Goal: Communication & Community: Answer question/provide support

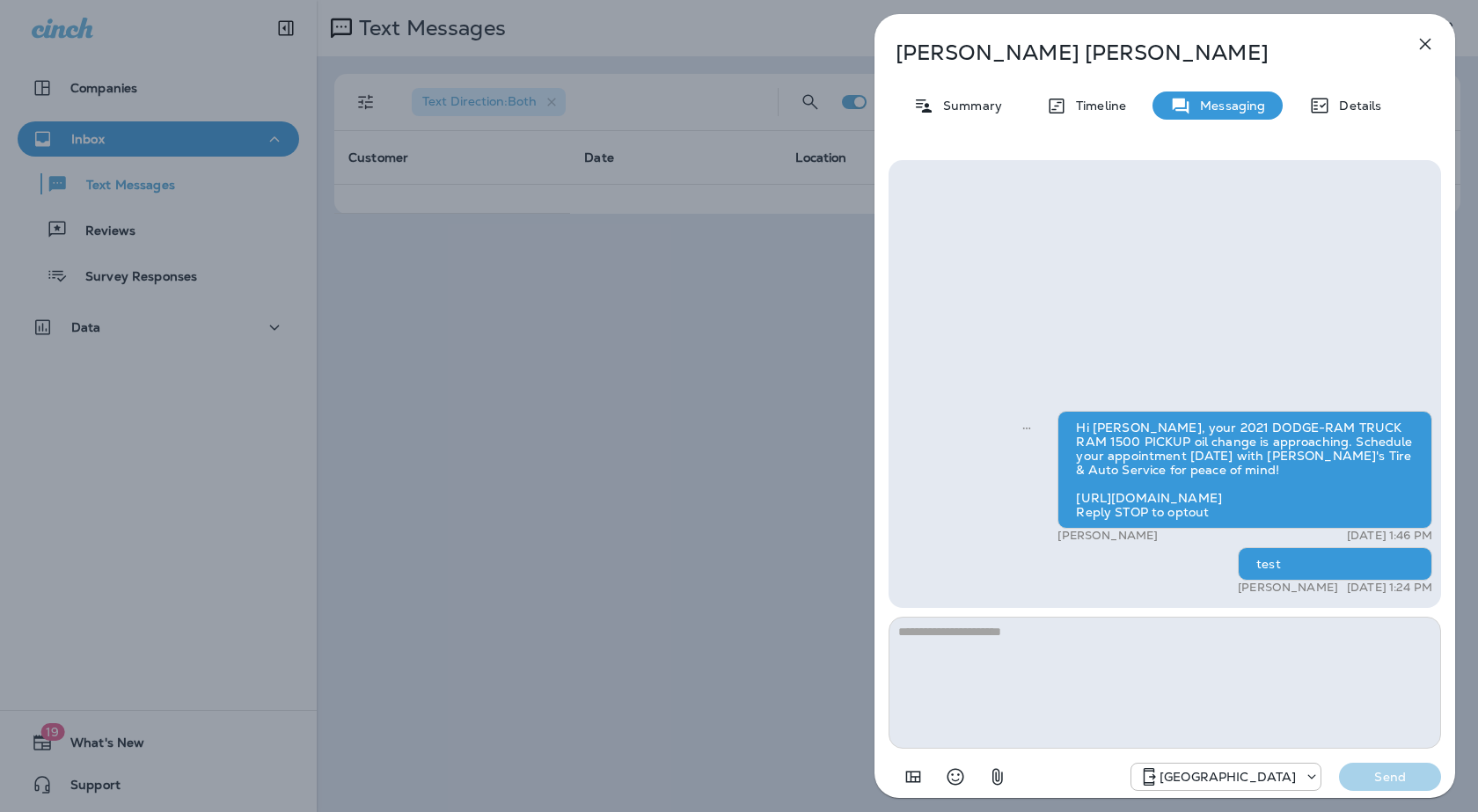
click at [1426, 43] on icon "button" at bounding box center [1425, 44] width 12 height 12
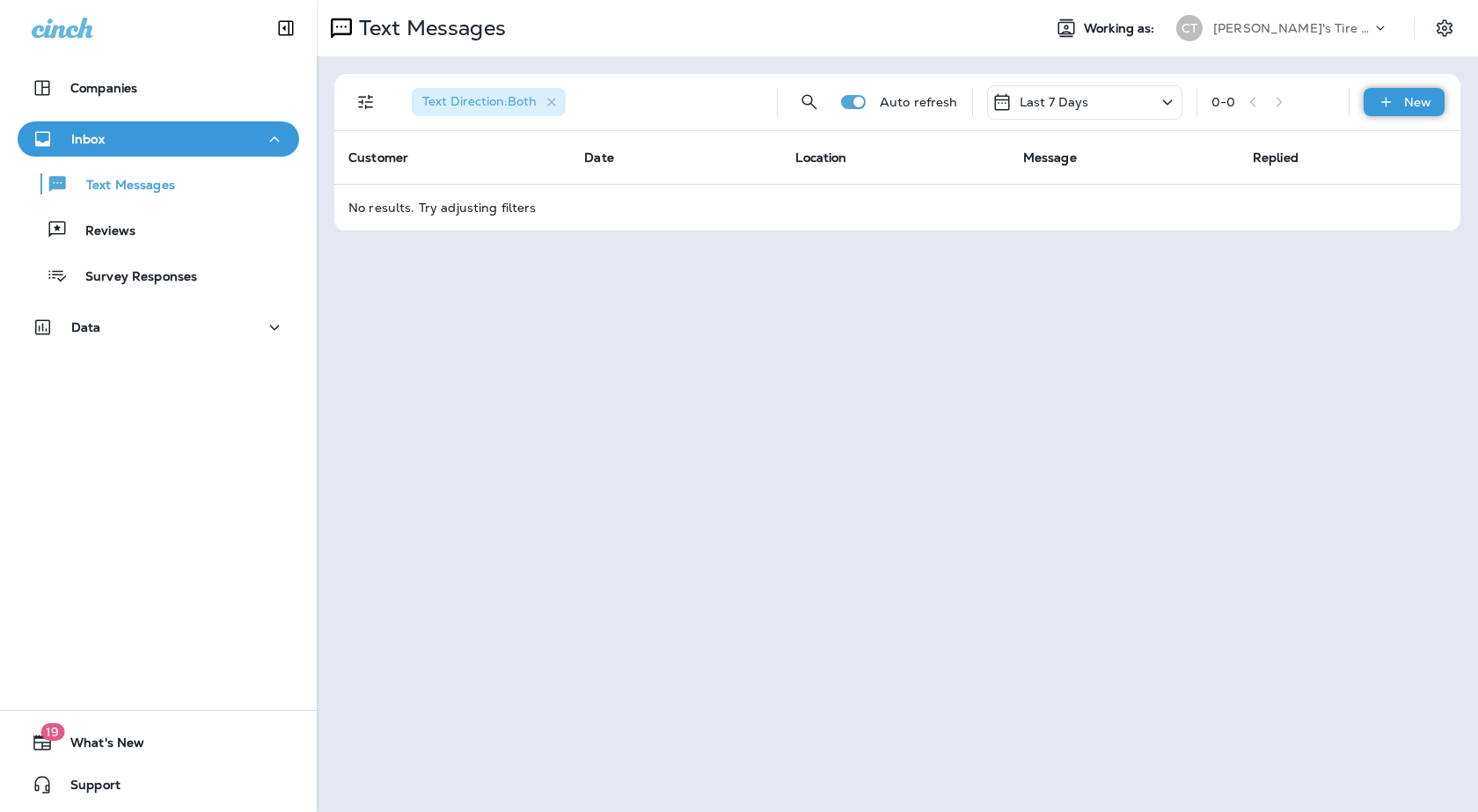
click at [1402, 106] on div "New" at bounding box center [1403, 102] width 81 height 28
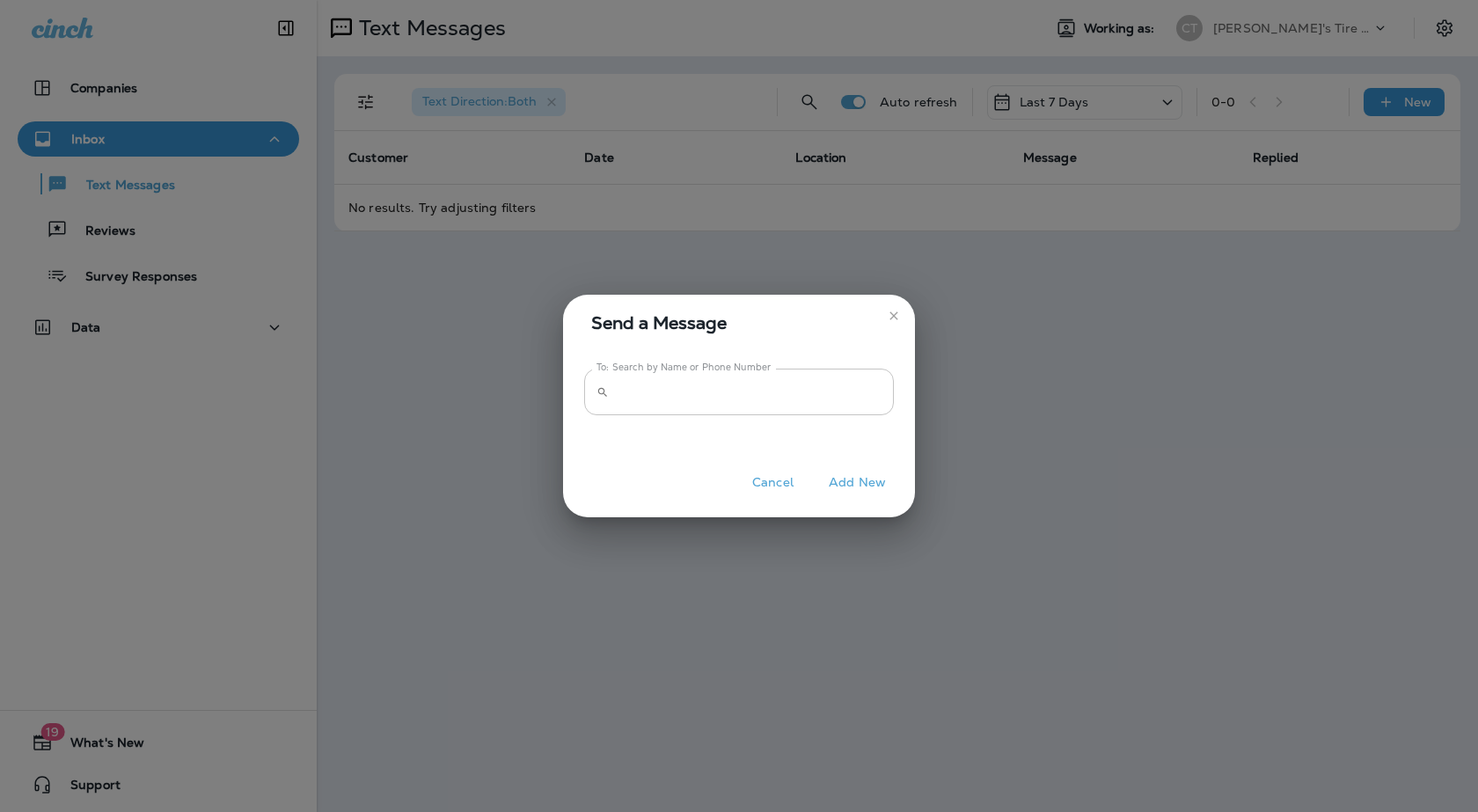
click at [684, 392] on input "To: Search by Name or Phone Number" at bounding box center [754, 391] width 278 height 47
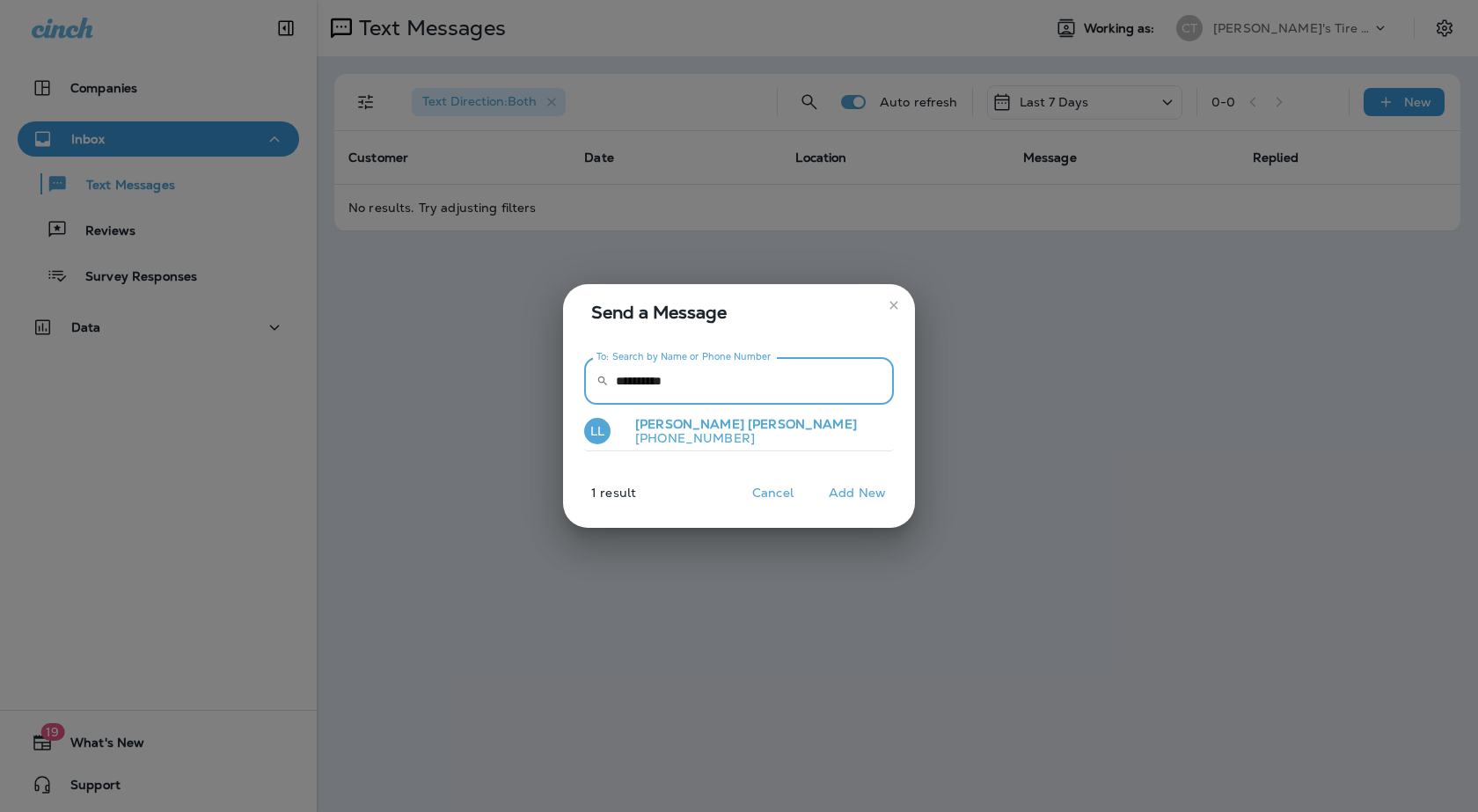
type input "**********"
click at [663, 434] on p "[PHONE_NUMBER]" at bounding box center [739, 438] width 236 height 14
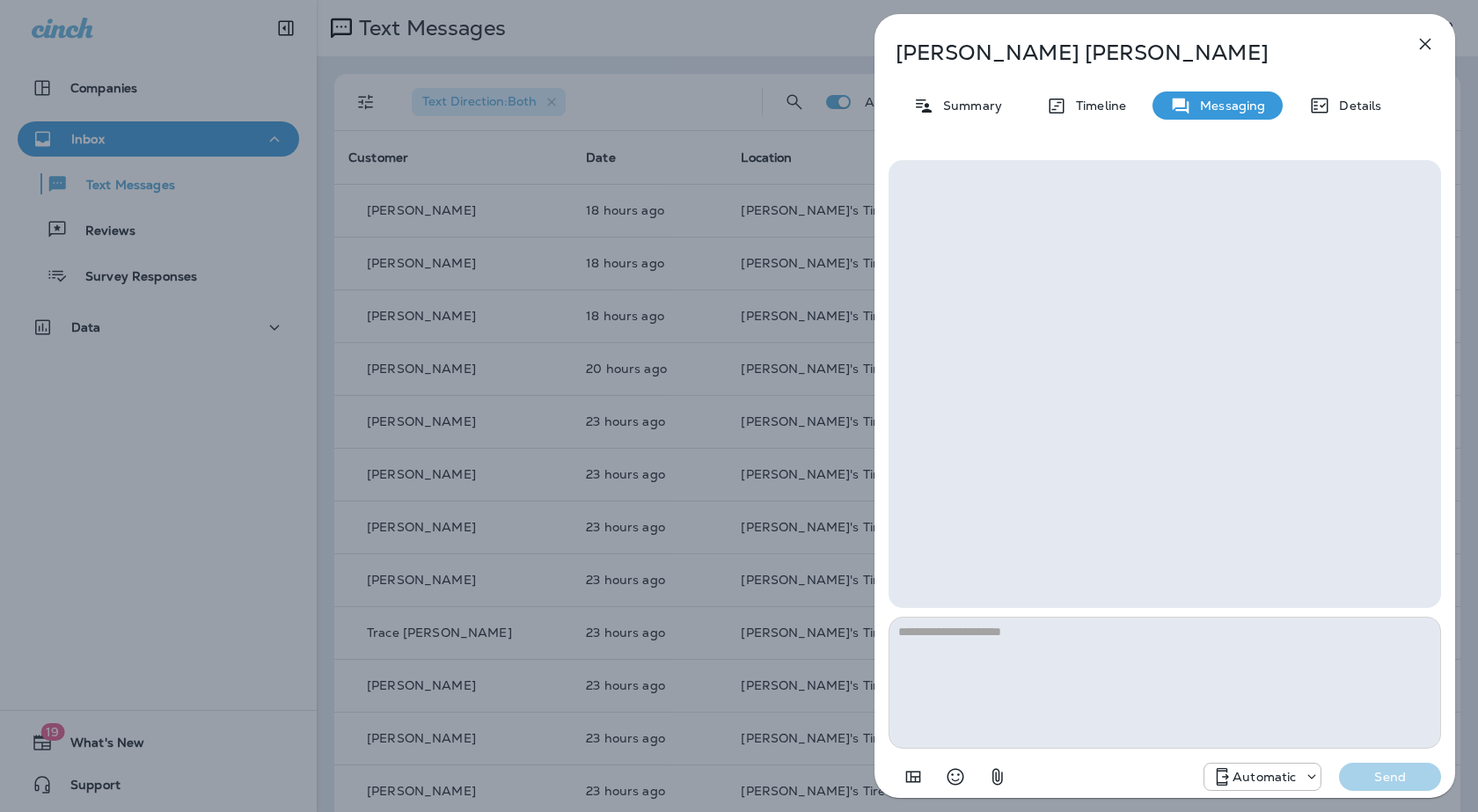
click at [948, 207] on div at bounding box center [1165, 384] width 553 height 448
click at [957, 653] on textarea at bounding box center [1165, 682] width 553 height 132
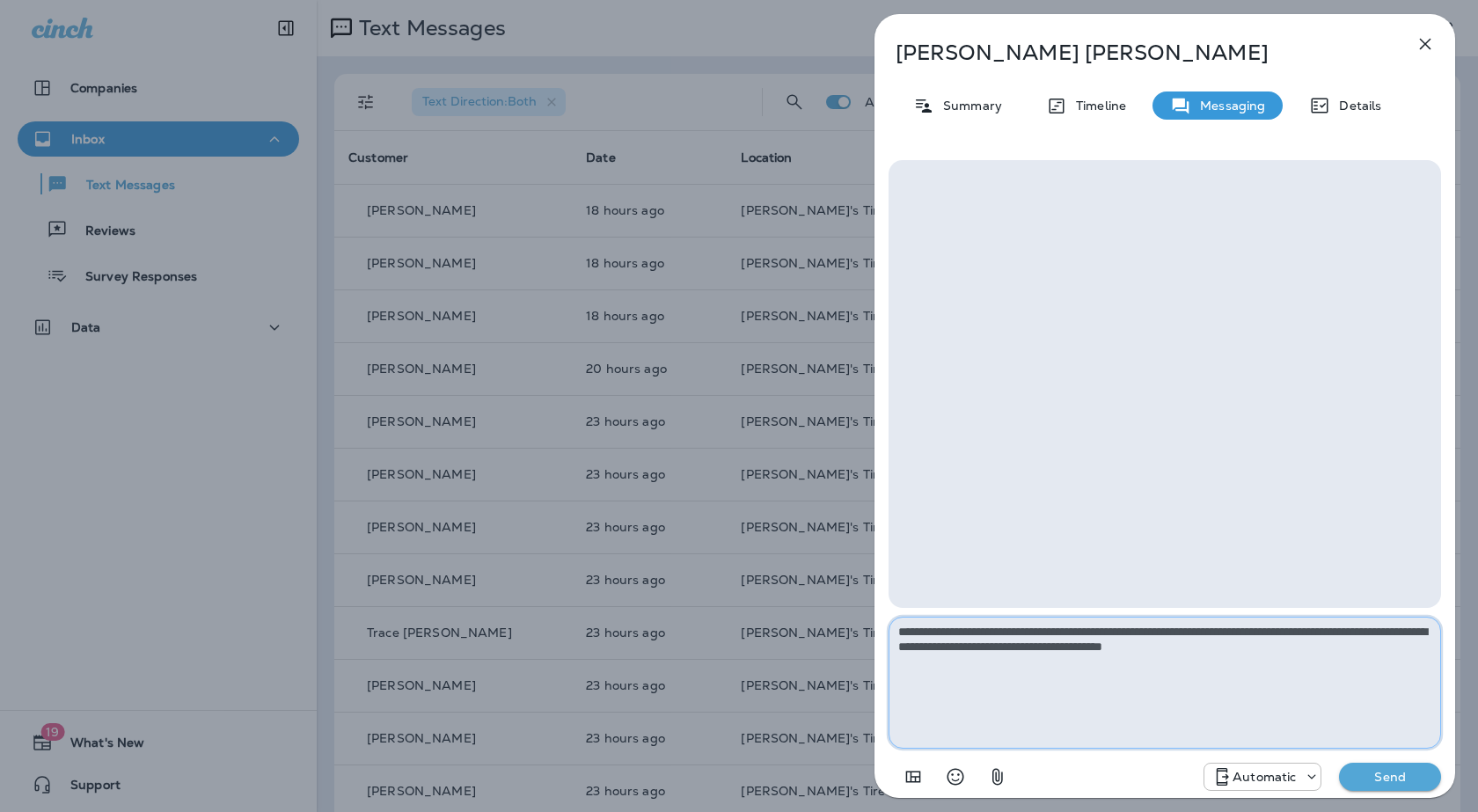
type textarea "**********"
click at [1369, 779] on p "Send" at bounding box center [1389, 777] width 74 height 16
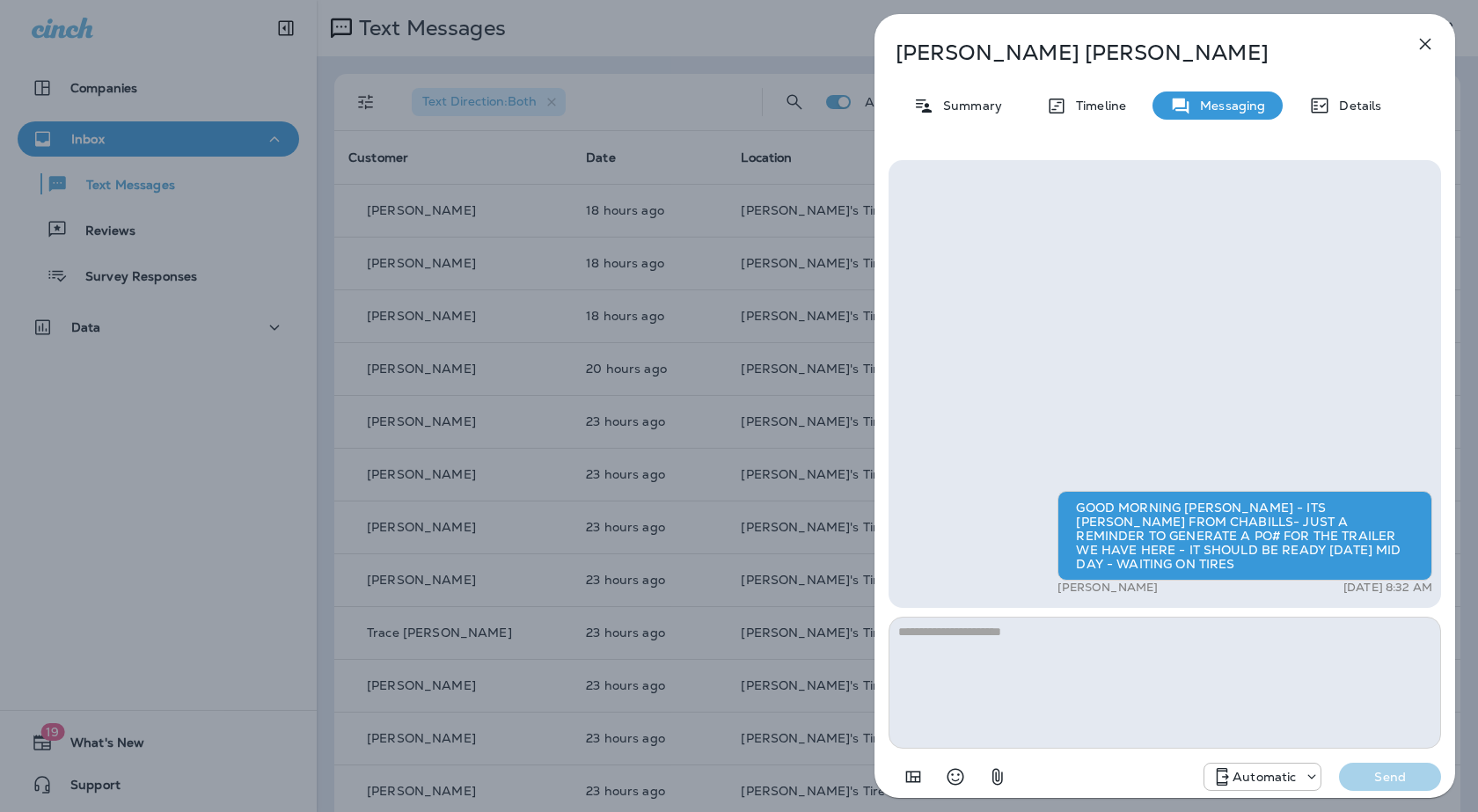
click at [1430, 44] on icon "button" at bounding box center [1425, 44] width 21 height 21
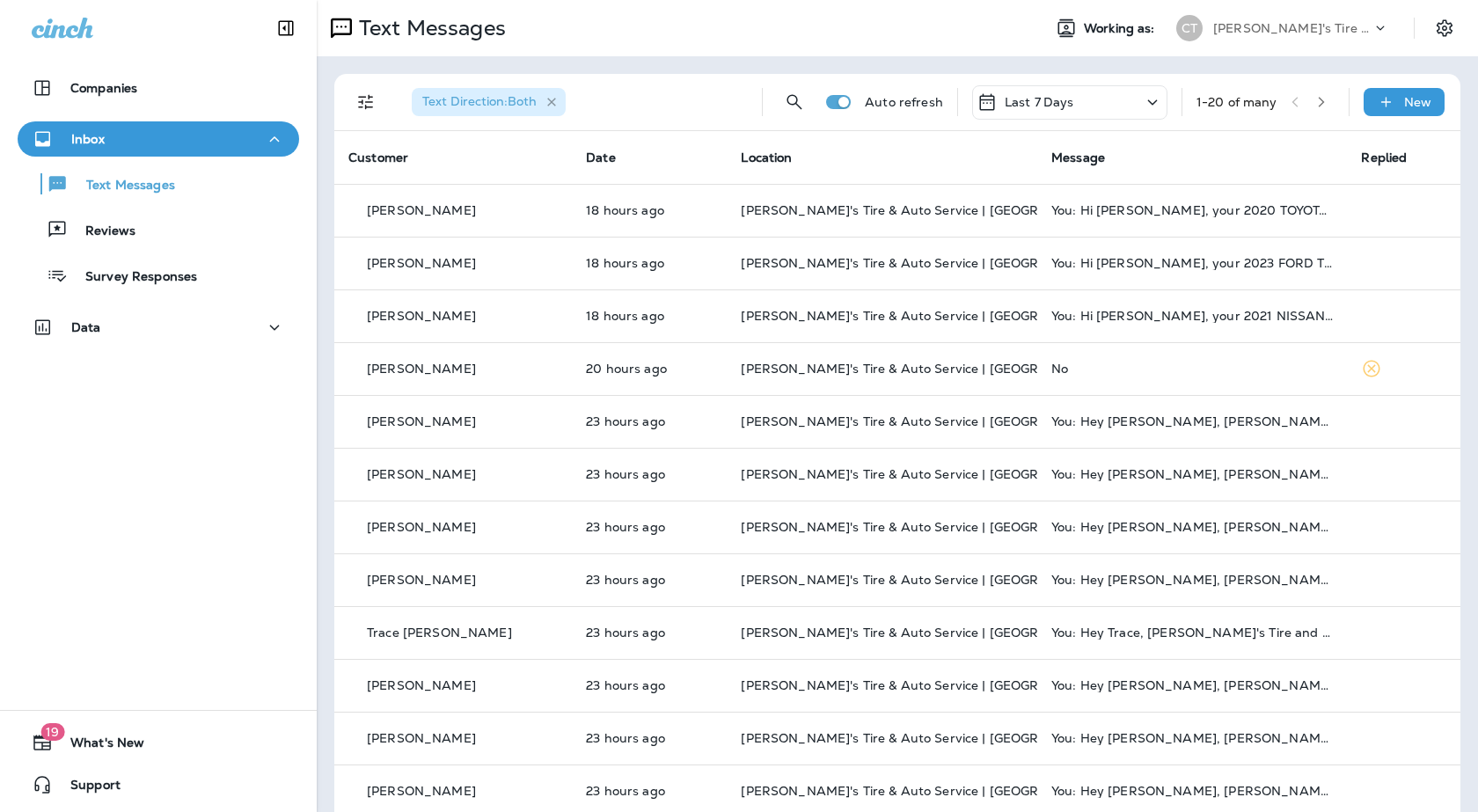
click at [555, 99] on icon "button" at bounding box center [552, 102] width 9 height 9
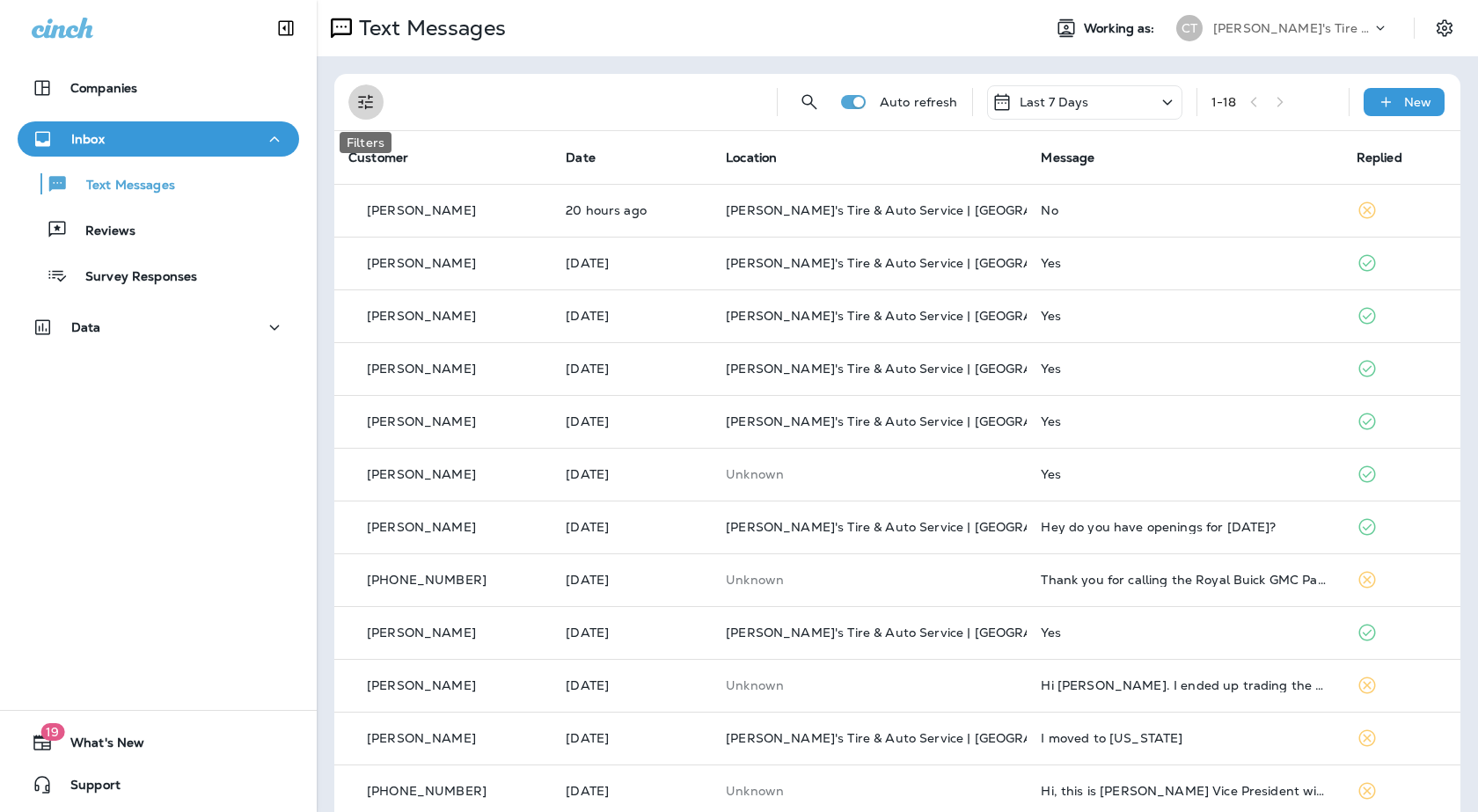
click at [368, 104] on icon "Filters" at bounding box center [366, 102] width 21 height 21
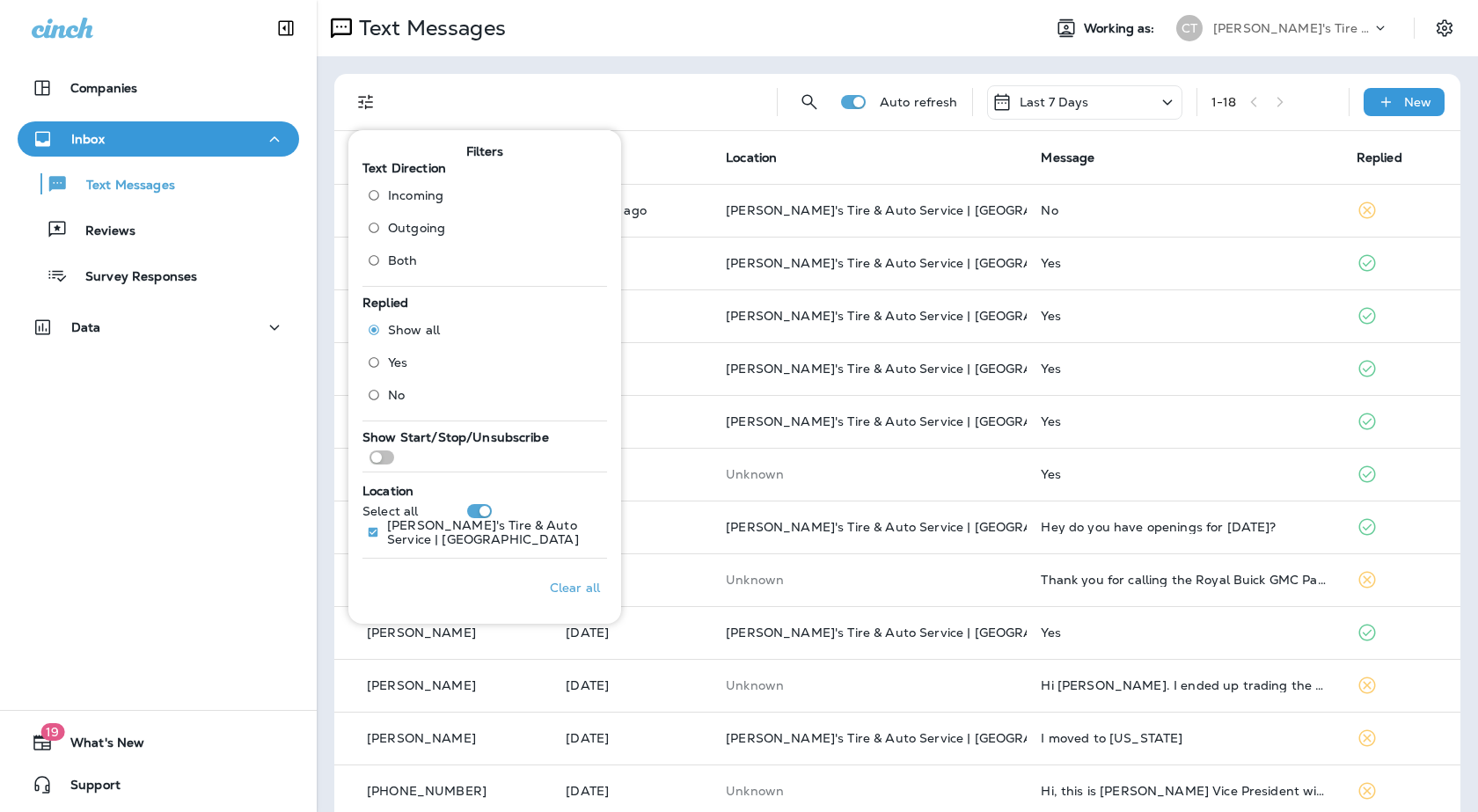
click at [404, 235] on span "Outgoing" at bounding box center [416, 228] width 58 height 14
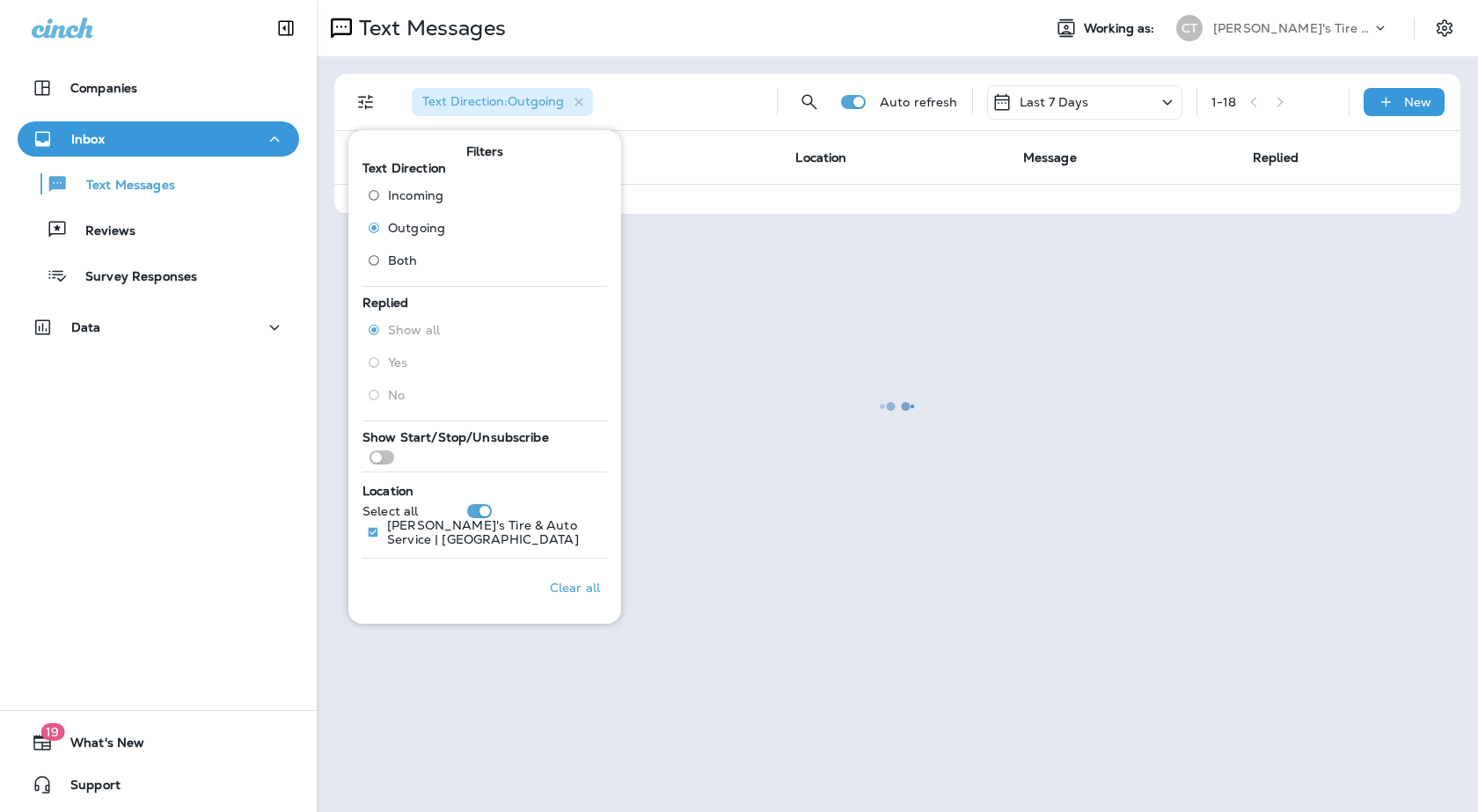
click at [524, 98] on div at bounding box center [897, 406] width 1157 height 808
